Goal: Task Accomplishment & Management: Manage account settings

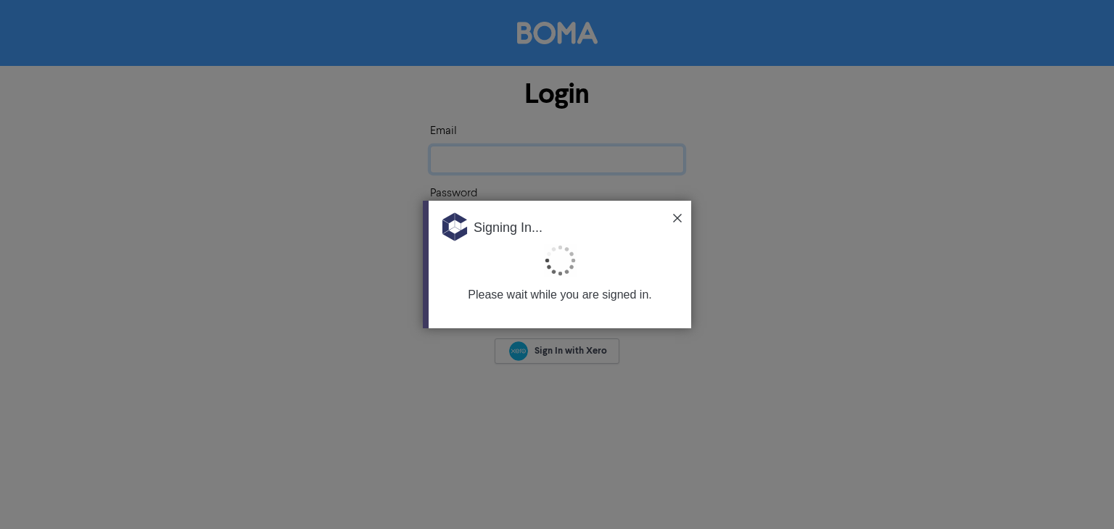
type input "[EMAIL_ADDRESS][DOMAIN_NAME]"
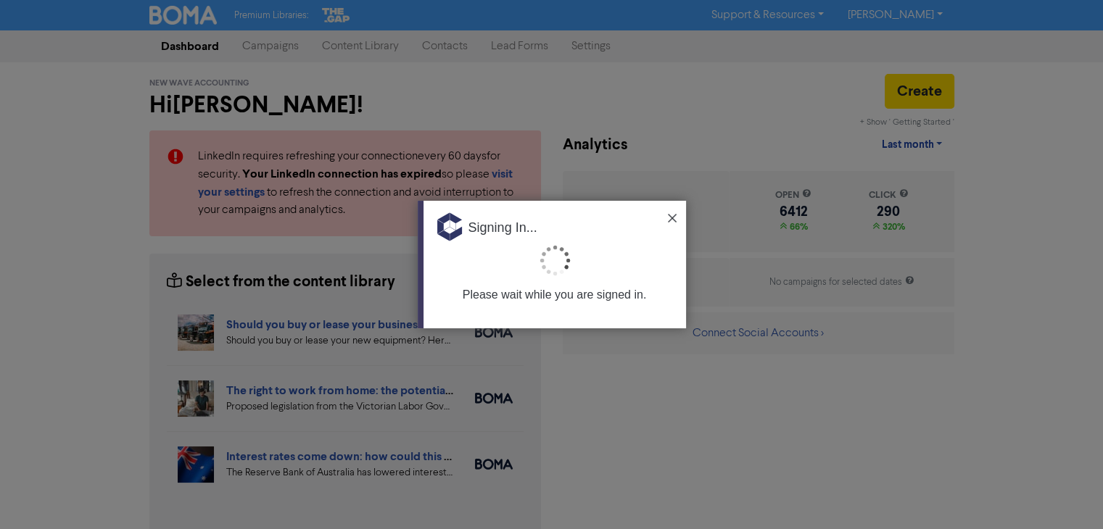
click at [671, 216] on img at bounding box center [672, 218] width 9 height 9
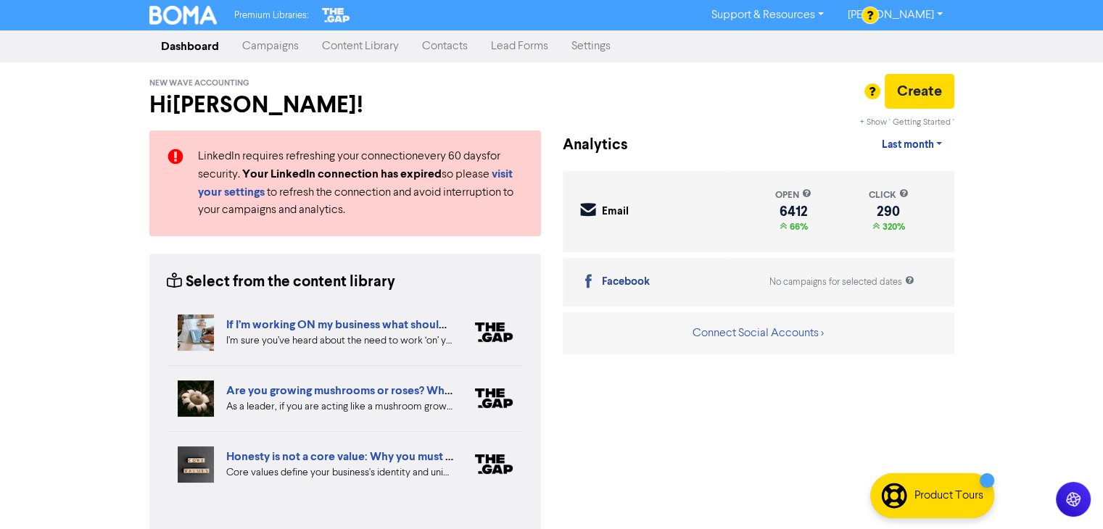
click at [451, 40] on link "Contacts" at bounding box center [444, 46] width 69 height 29
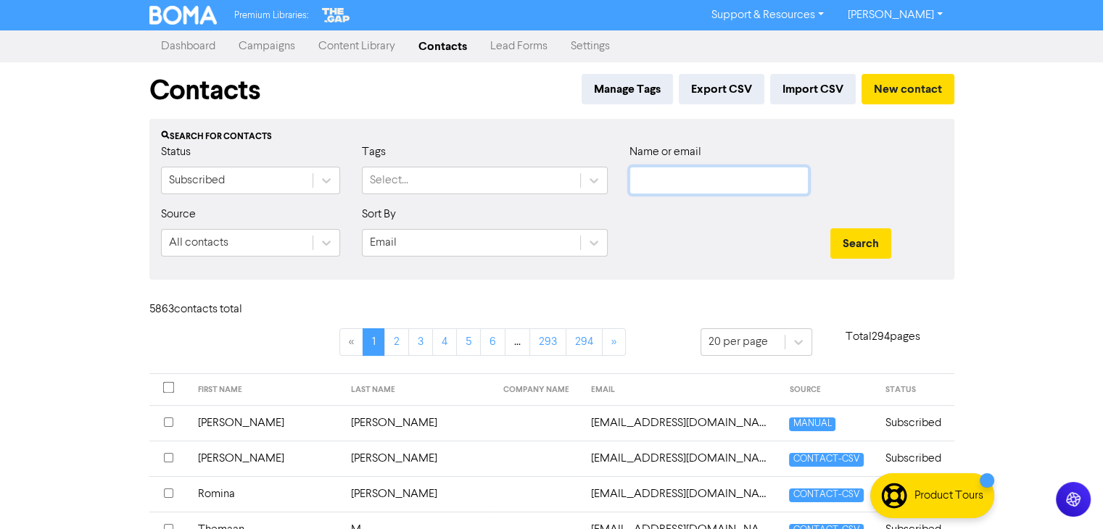
click at [682, 181] on input "text" at bounding box center [718, 181] width 179 height 28
paste input "[EMAIL_ADDRESS][DOMAIN_NAME]"
type input "[EMAIL_ADDRESS][DOMAIN_NAME]"
click at [864, 241] on button "Search" at bounding box center [860, 243] width 61 height 30
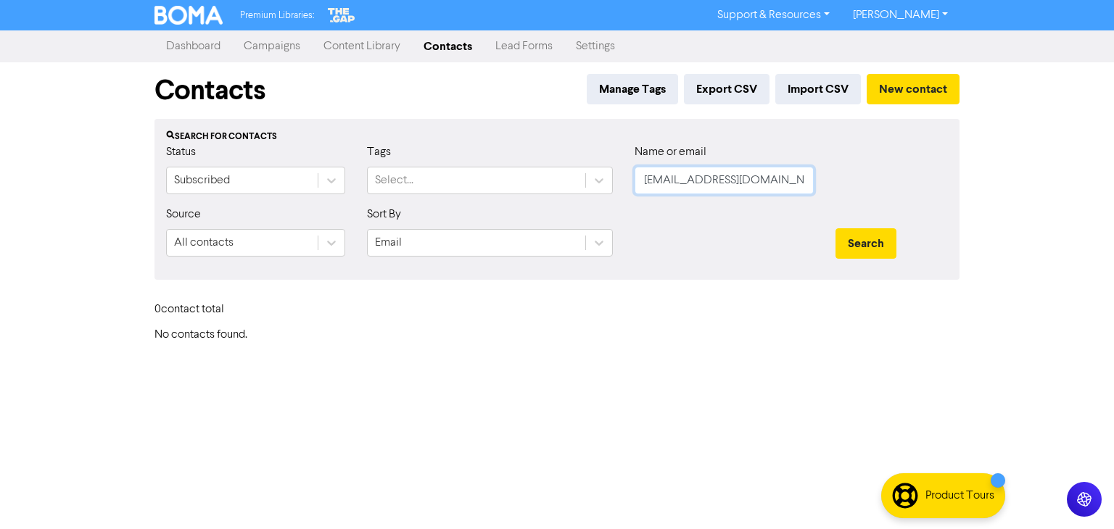
drag, startPoint x: 767, startPoint y: 186, endPoint x: 731, endPoint y: 191, distance: 36.5
click at [580, 190] on div "Status Subscribed Tags Select... Name or email [EMAIL_ADDRESS][DOMAIN_NAME]" at bounding box center [556, 175] width 803 height 62
paste input "Altinkaya, Cengiz"
click at [889, 241] on button "Search" at bounding box center [865, 243] width 61 height 30
click at [890, 239] on button "Search" at bounding box center [865, 243] width 61 height 30
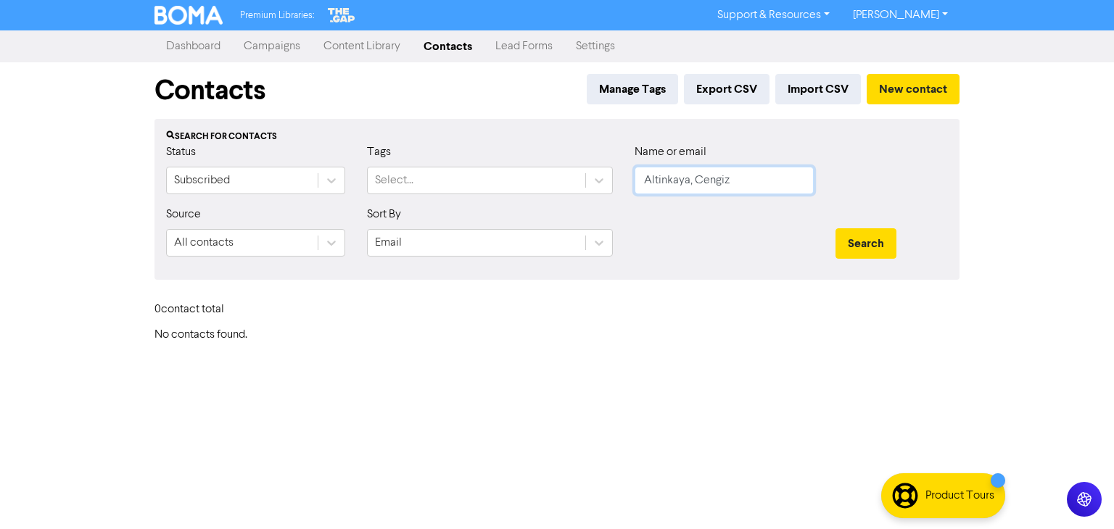
click at [696, 181] on input "Altinkaya, Cengiz" at bounding box center [723, 181] width 179 height 28
type input "Cengiz"
click at [862, 236] on button "Search" at bounding box center [865, 243] width 61 height 30
click at [862, 241] on button "Search" at bounding box center [865, 243] width 61 height 30
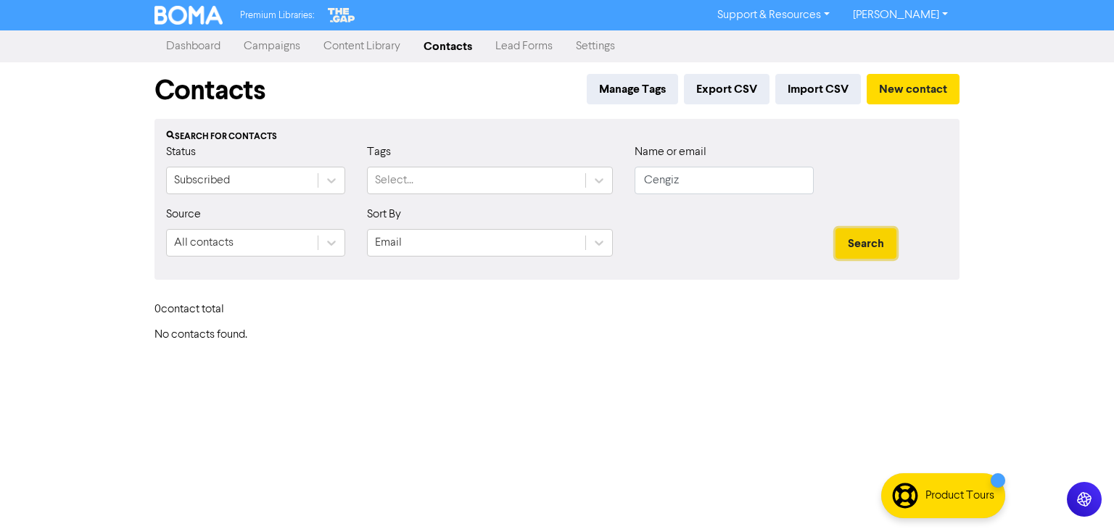
click at [862, 241] on button "Search" at bounding box center [865, 243] width 61 height 30
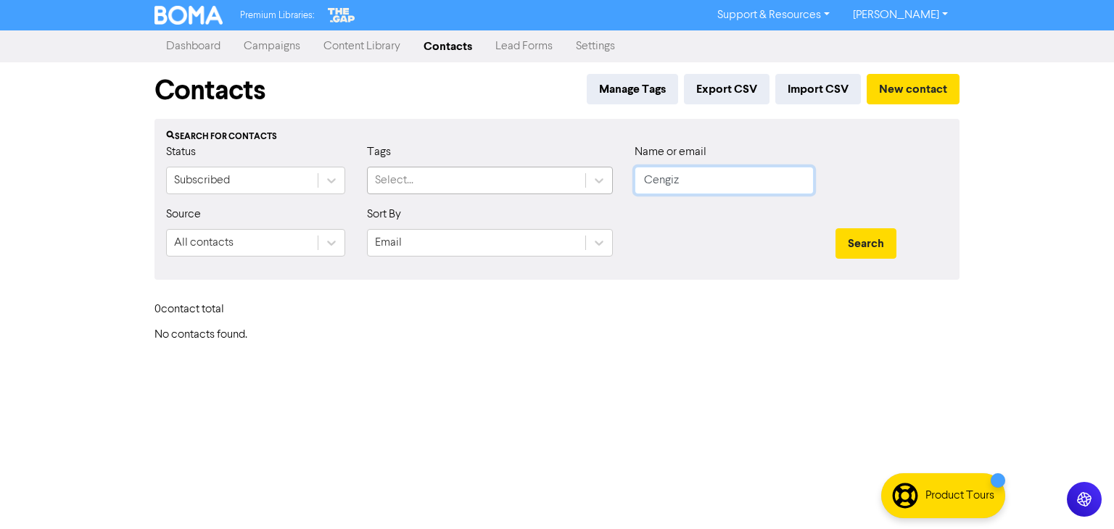
drag, startPoint x: 718, startPoint y: 183, endPoint x: 570, endPoint y: 183, distance: 147.9
click at [559, 184] on div "Status Subscribed Tags Select... Name or email Cengiz" at bounding box center [556, 175] width 803 height 62
paste input "[EMAIL_ADDRESS][DOMAIN_NAME]"
type input "[EMAIL_ADDRESS][DOMAIN_NAME]"
click at [856, 239] on button "Search" at bounding box center [865, 243] width 61 height 30
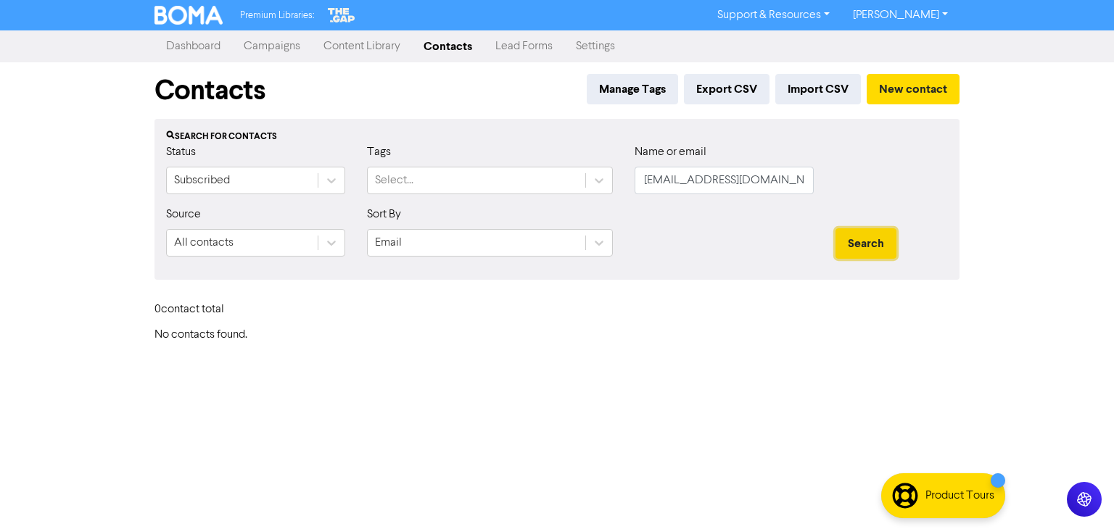
click at [859, 247] on button "Search" at bounding box center [865, 243] width 61 height 30
drag, startPoint x: 859, startPoint y: 247, endPoint x: 700, endPoint y: 281, distance: 163.3
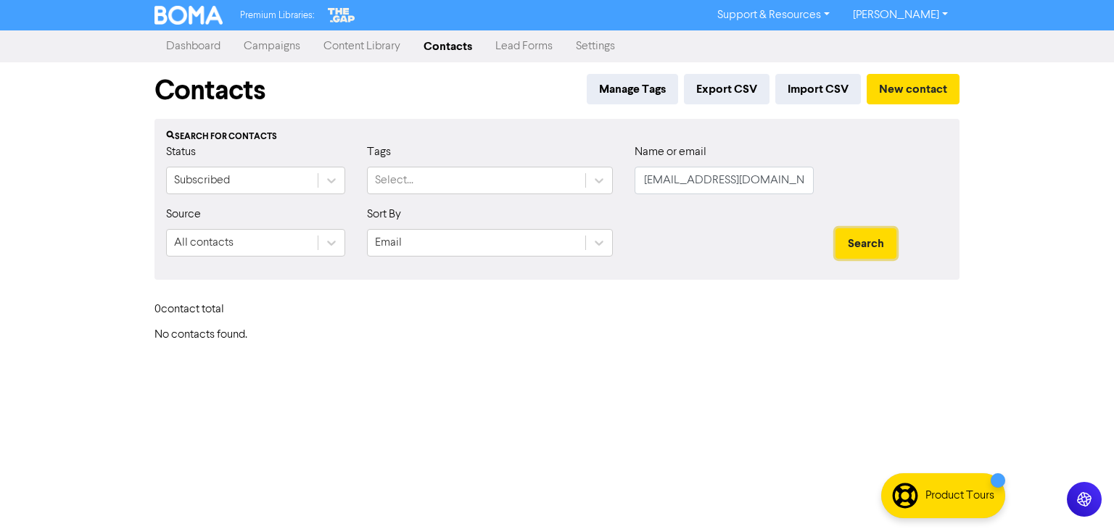
click at [851, 250] on button "Search" at bounding box center [865, 243] width 61 height 30
drag, startPoint x: 772, startPoint y: 181, endPoint x: 616, endPoint y: 195, distance: 157.3
click at [616, 195] on div "Status Subscribed Tags Select... Name or email [PERSON_NAME][EMAIL_ADDRESS][DOM…" at bounding box center [556, 175] width 803 height 62
paste input "[PERSON_NAME]"
click at [685, 178] on input "[PERSON_NAME]" at bounding box center [723, 181] width 179 height 28
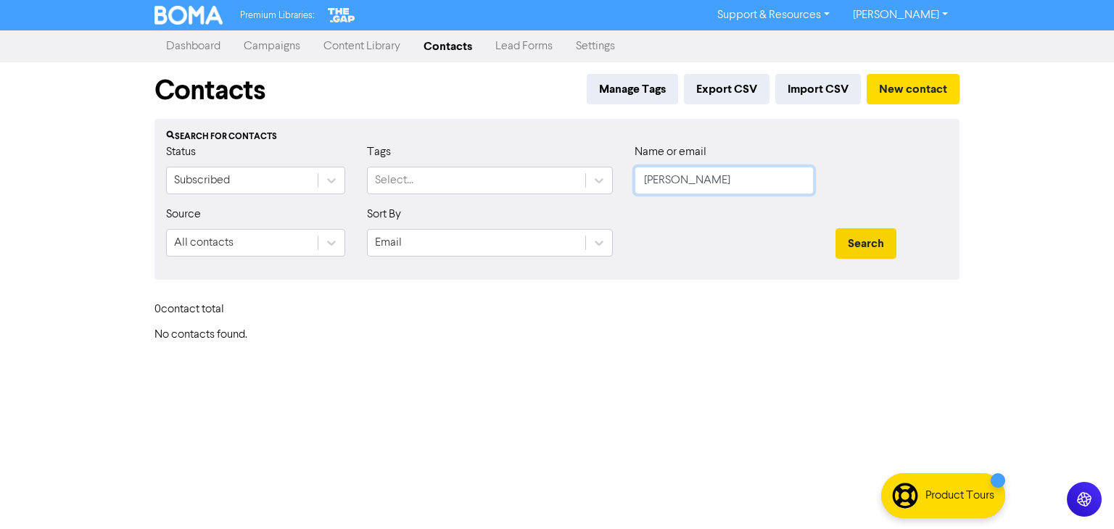
type input "[PERSON_NAME]"
click at [870, 242] on button "Search" at bounding box center [865, 243] width 61 height 30
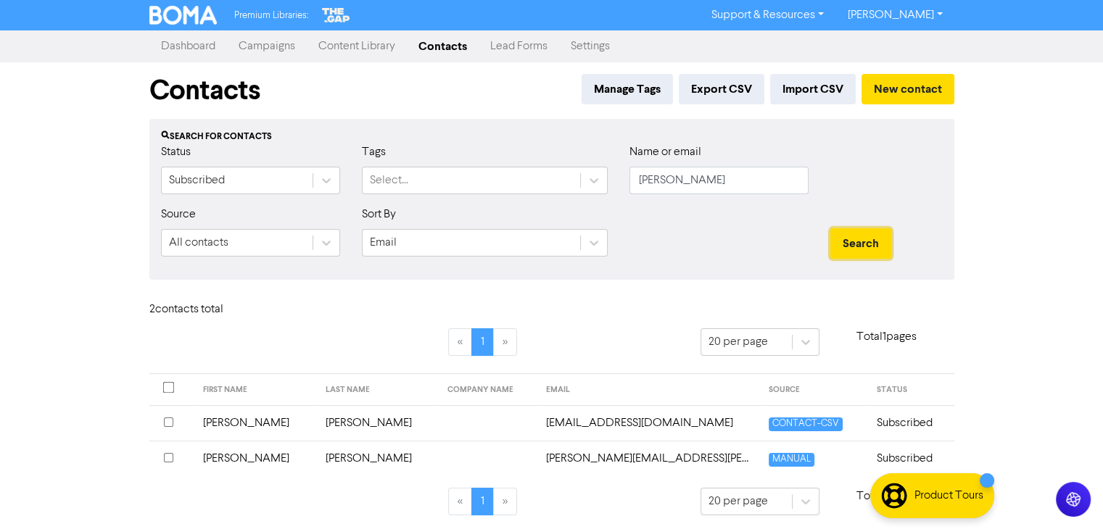
scroll to position [2, 0]
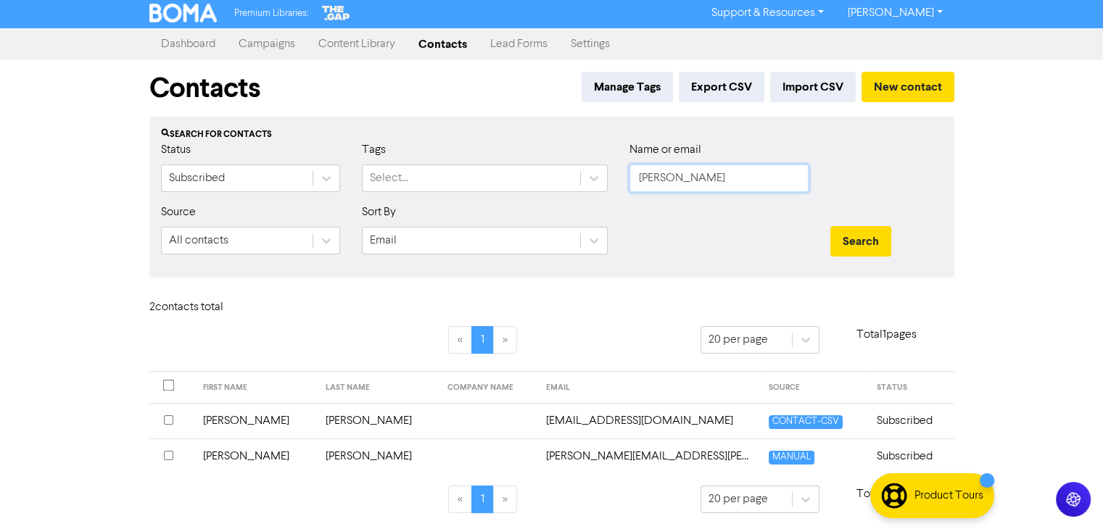
drag, startPoint x: 690, startPoint y: 170, endPoint x: 613, endPoint y: 183, distance: 78.7
click at [616, 183] on div "Status Subscribed Tags Select... Name or email [PERSON_NAME]" at bounding box center [551, 172] width 803 height 62
paste input "[EMAIL_ADDRESS][DOMAIN_NAME]"
type input "[EMAIL_ADDRESS][DOMAIN_NAME]"
click at [860, 246] on button "Search" at bounding box center [860, 241] width 61 height 30
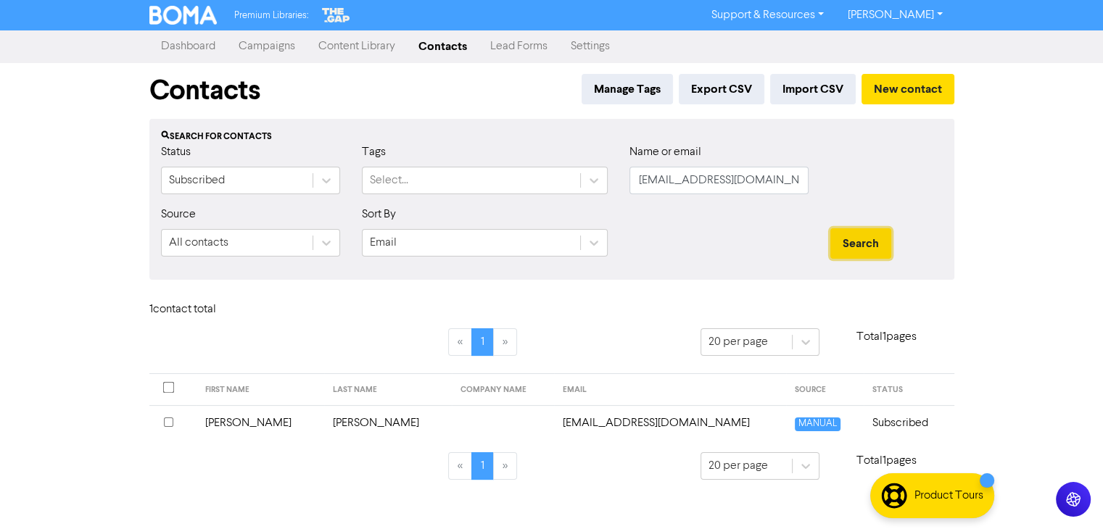
scroll to position [0, 0]
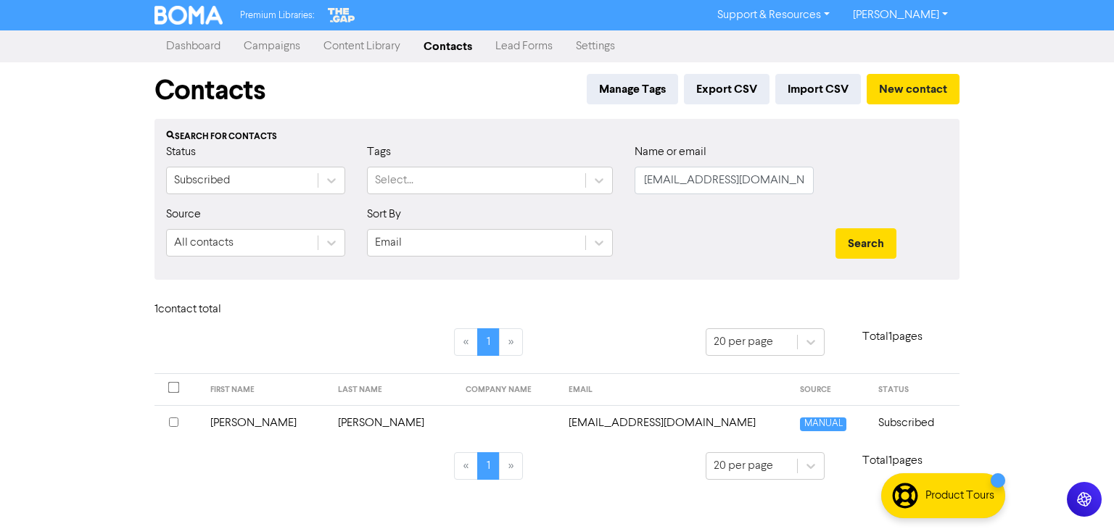
click at [268, 421] on td "[PERSON_NAME]" at bounding box center [266, 423] width 128 height 36
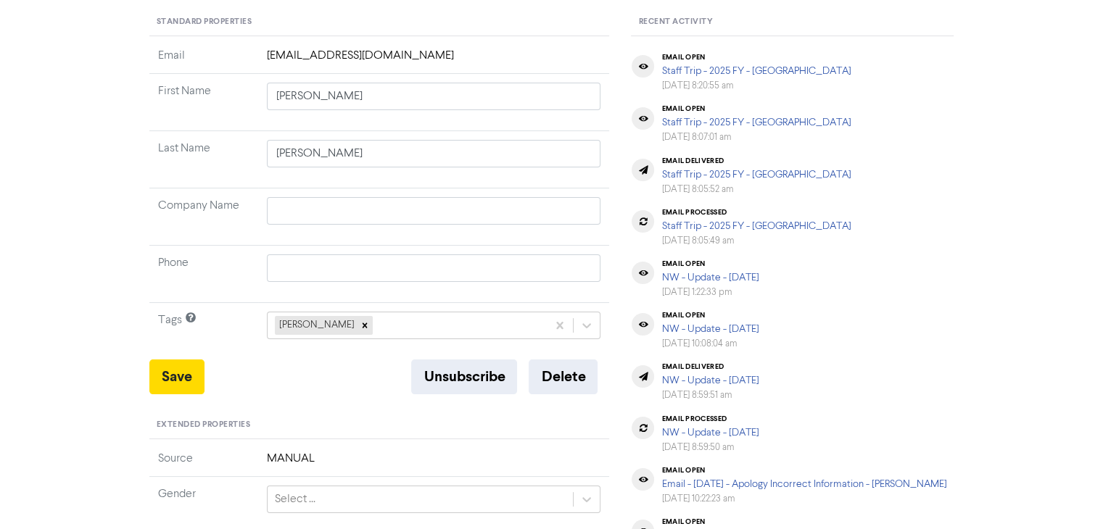
scroll to position [290, 0]
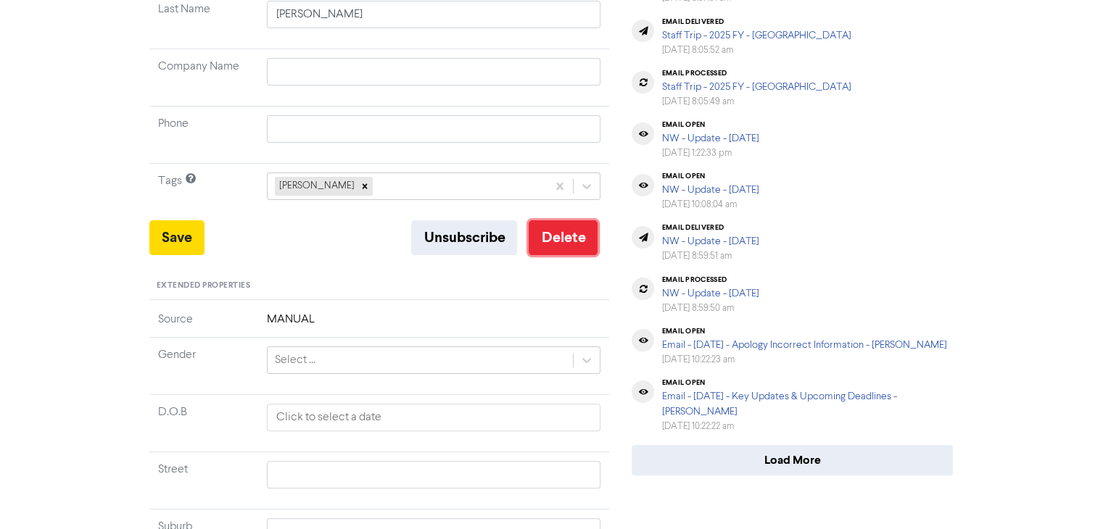
click at [568, 237] on button "Delete" at bounding box center [563, 237] width 69 height 35
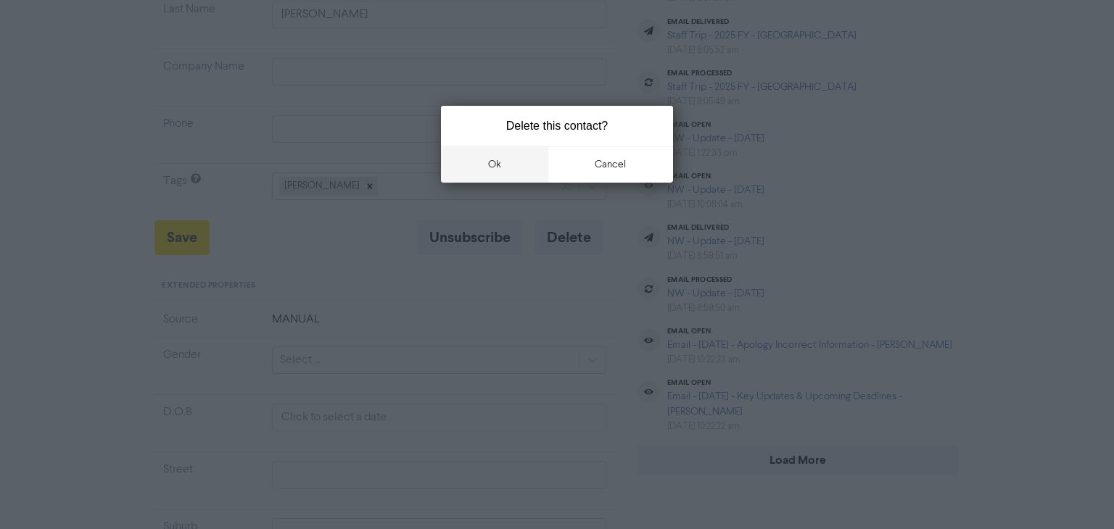
click at [503, 166] on button "ok" at bounding box center [494, 164] width 107 height 36
